Goal: Task Accomplishment & Management: Use online tool/utility

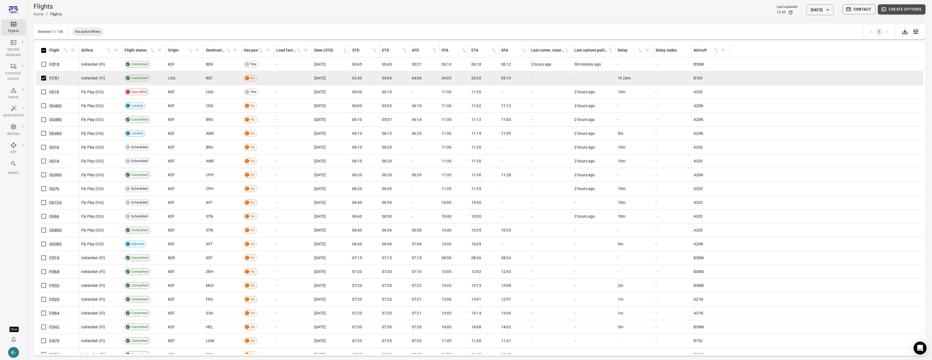
click at [895, 6] on button "Create options" at bounding box center [901, 9] width 48 height 10
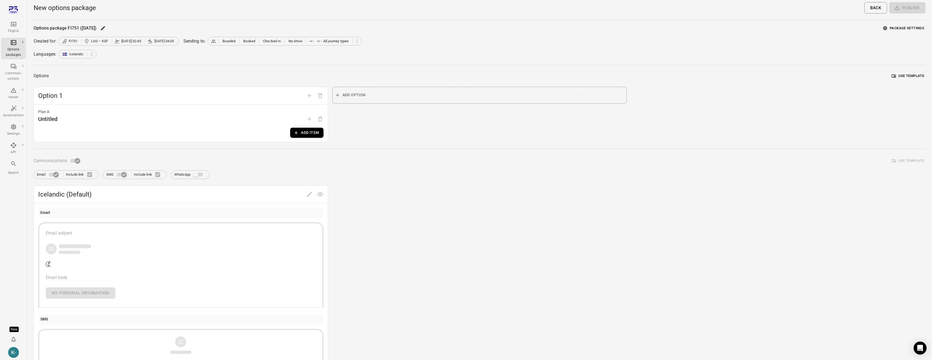
click at [896, 31] on button "Package settings" at bounding box center [904, 28] width 44 height 8
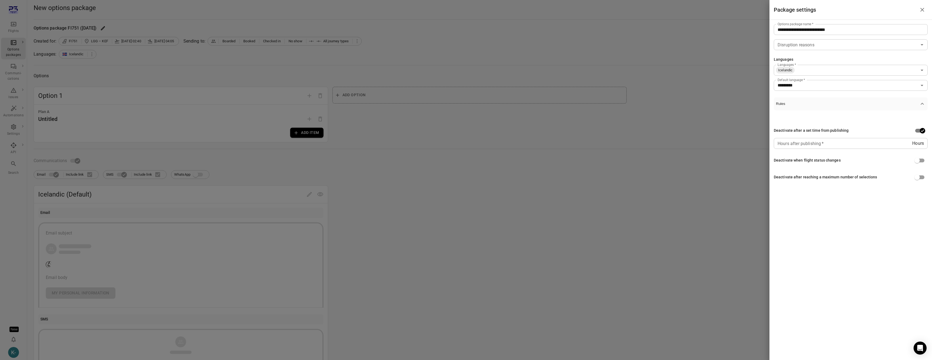
click at [824, 142] on input "Hours after publishing   *" at bounding box center [842, 143] width 138 height 11
type input "*"
click at [328, 158] on div at bounding box center [466, 180] width 932 height 360
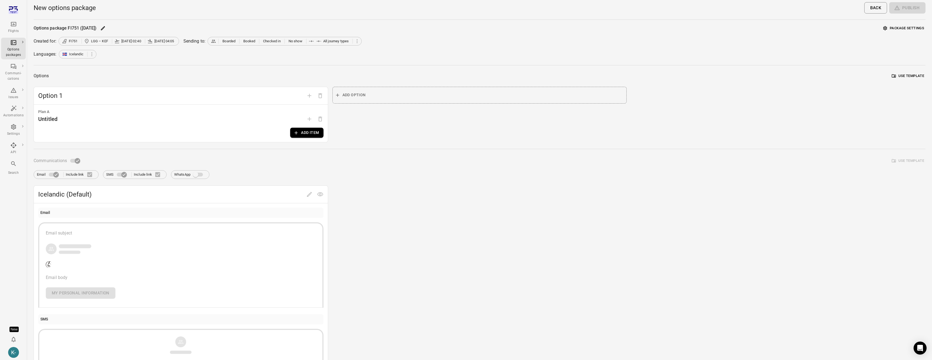
click at [311, 94] on span "Add option" at bounding box center [309, 95] width 11 height 5
click at [308, 118] on span "Add plan" at bounding box center [309, 118] width 11 height 5
